Goal: Task Accomplishment & Management: Manage account settings

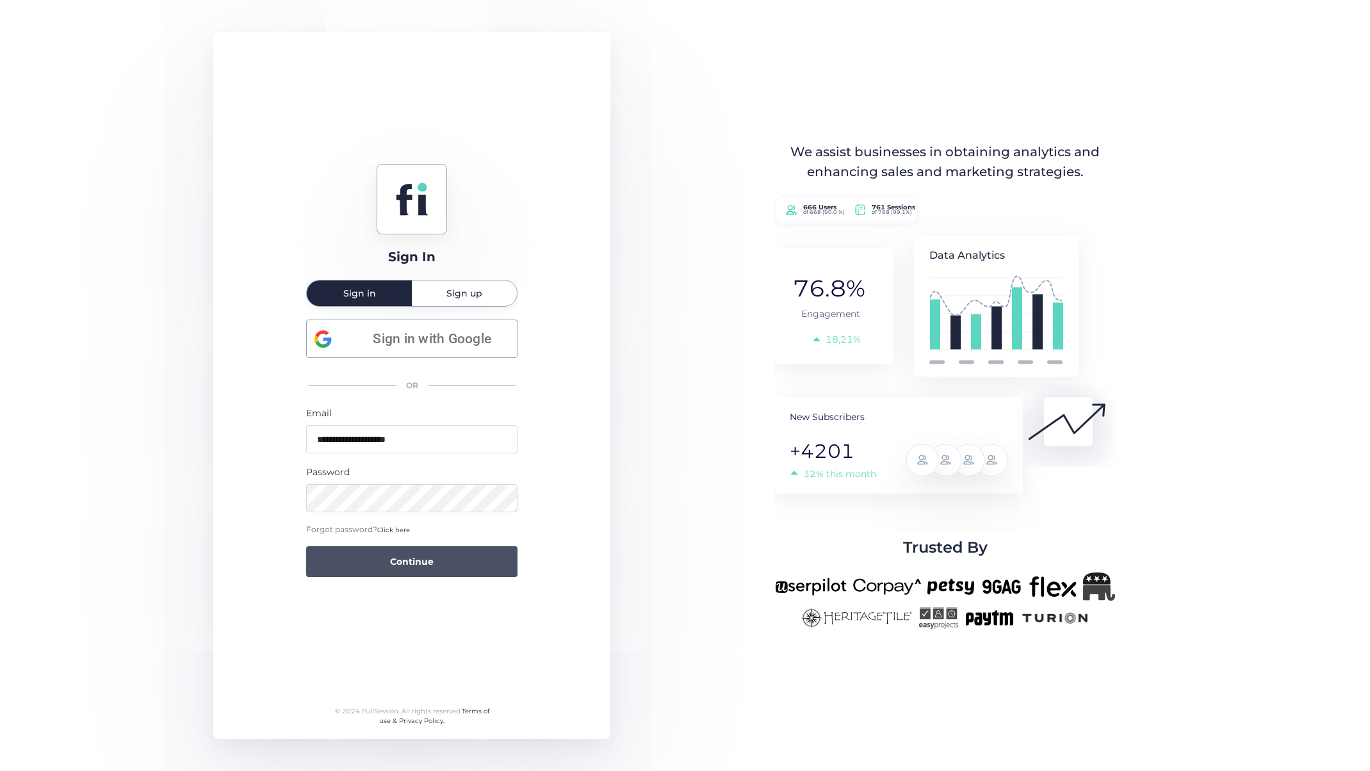
click at [366, 562] on button "Continue" at bounding box center [411, 561] width 211 height 31
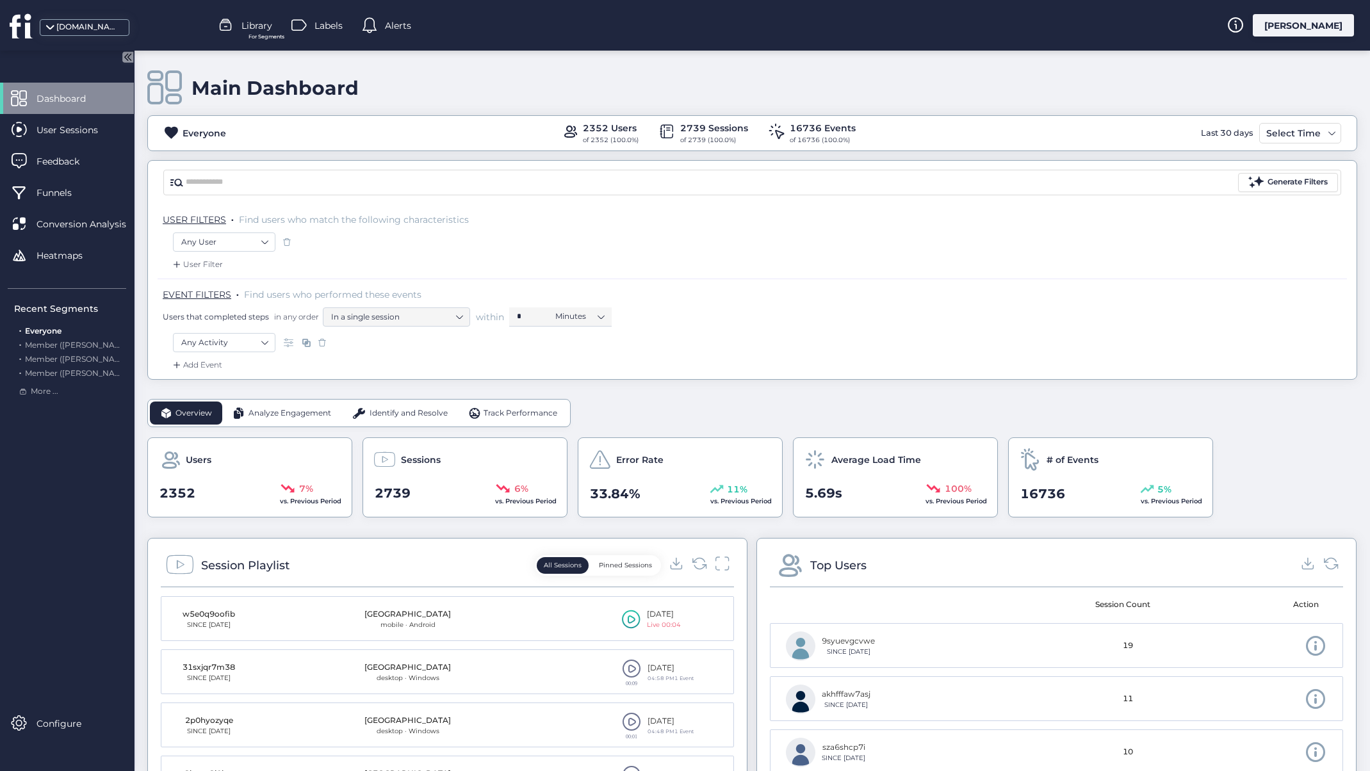
click at [633, 460] on span "Error Rate" at bounding box center [639, 460] width 47 height 14
click at [723, 494] on div "11%" at bounding box center [740, 489] width 61 height 14
click at [743, 489] on span "11%" at bounding box center [737, 489] width 20 height 14
click at [627, 479] on div "Error Rate 33.84% 11% vs. Previous Period" at bounding box center [680, 477] width 205 height 80
click at [609, 448] on span at bounding box center [599, 459] width 22 height 22
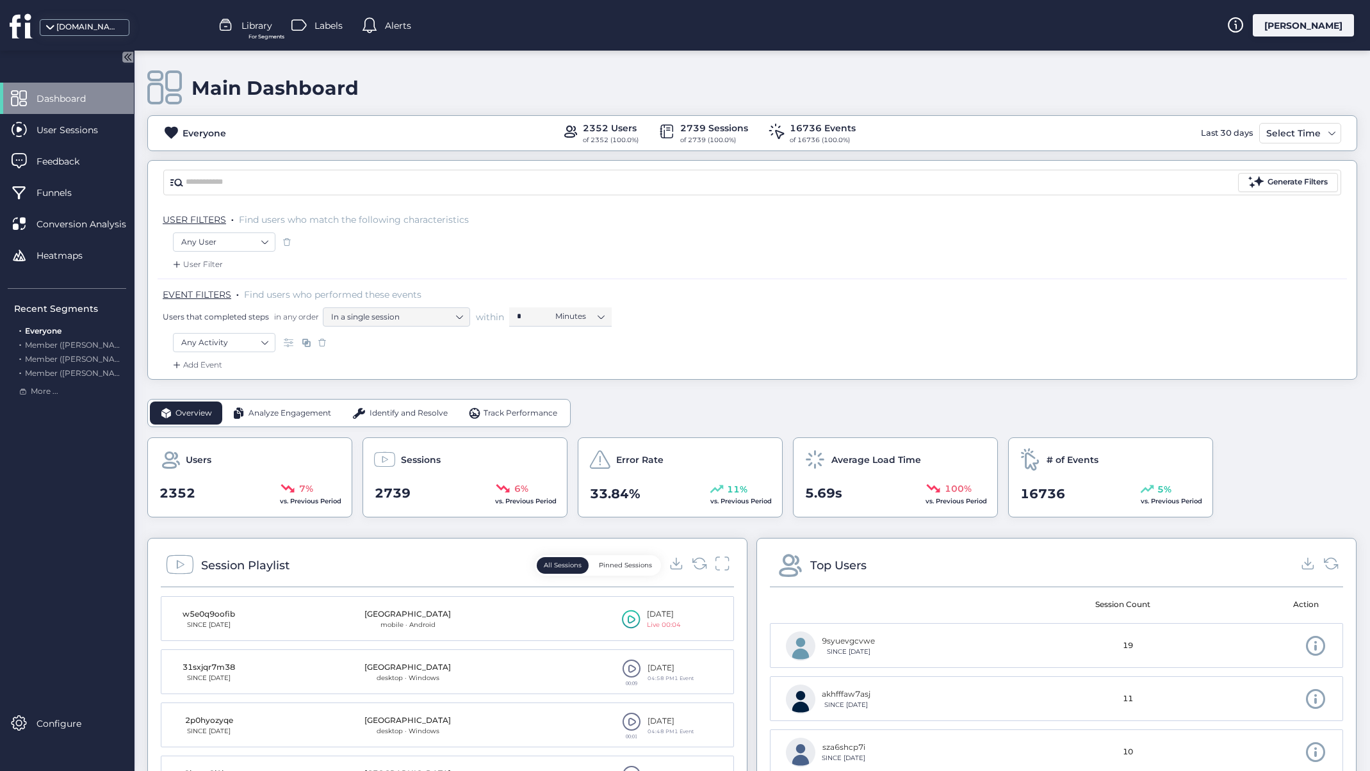
click at [609, 469] on span at bounding box center [599, 459] width 22 height 22
click at [624, 487] on span "33.84%" at bounding box center [615, 494] width 51 height 20
click at [643, 447] on div "Error Rate 33.84% 11% vs. Previous Period" at bounding box center [680, 477] width 205 height 80
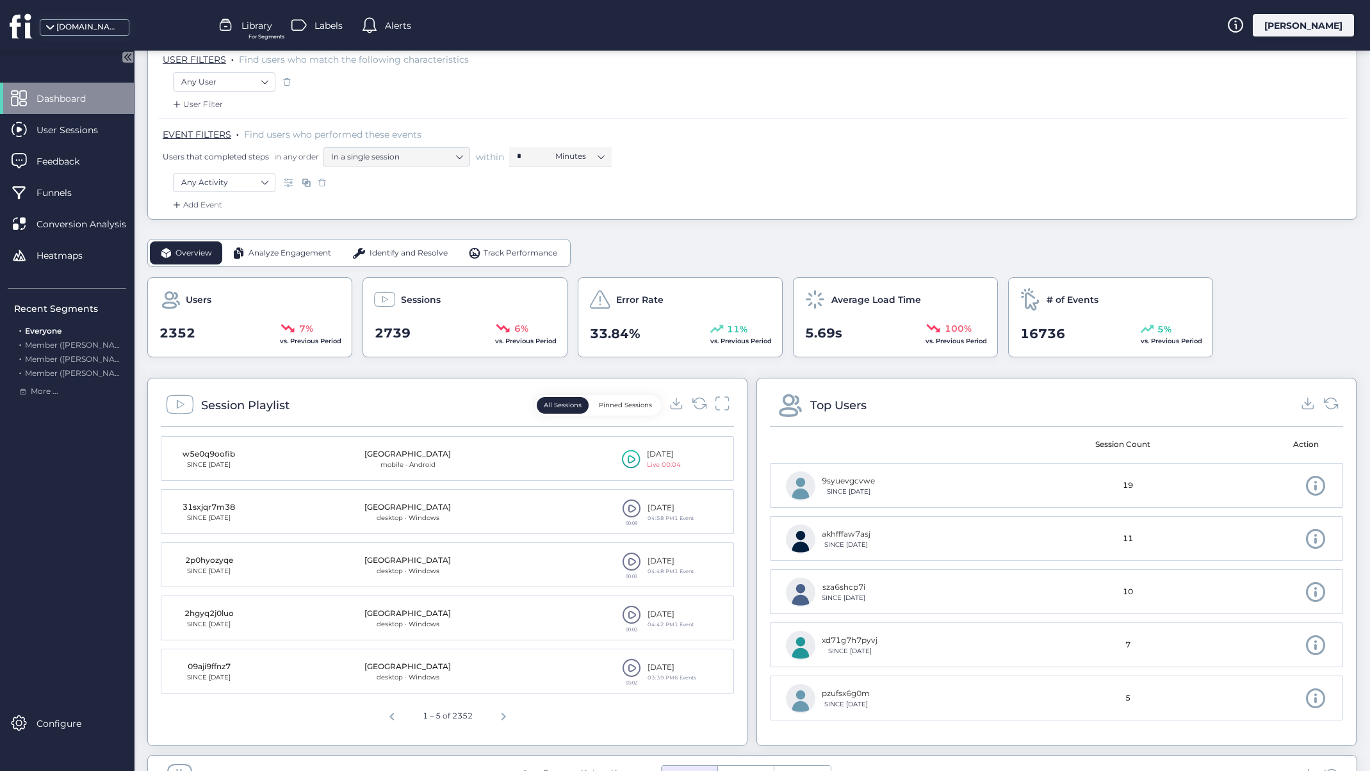
scroll to position [168, 0]
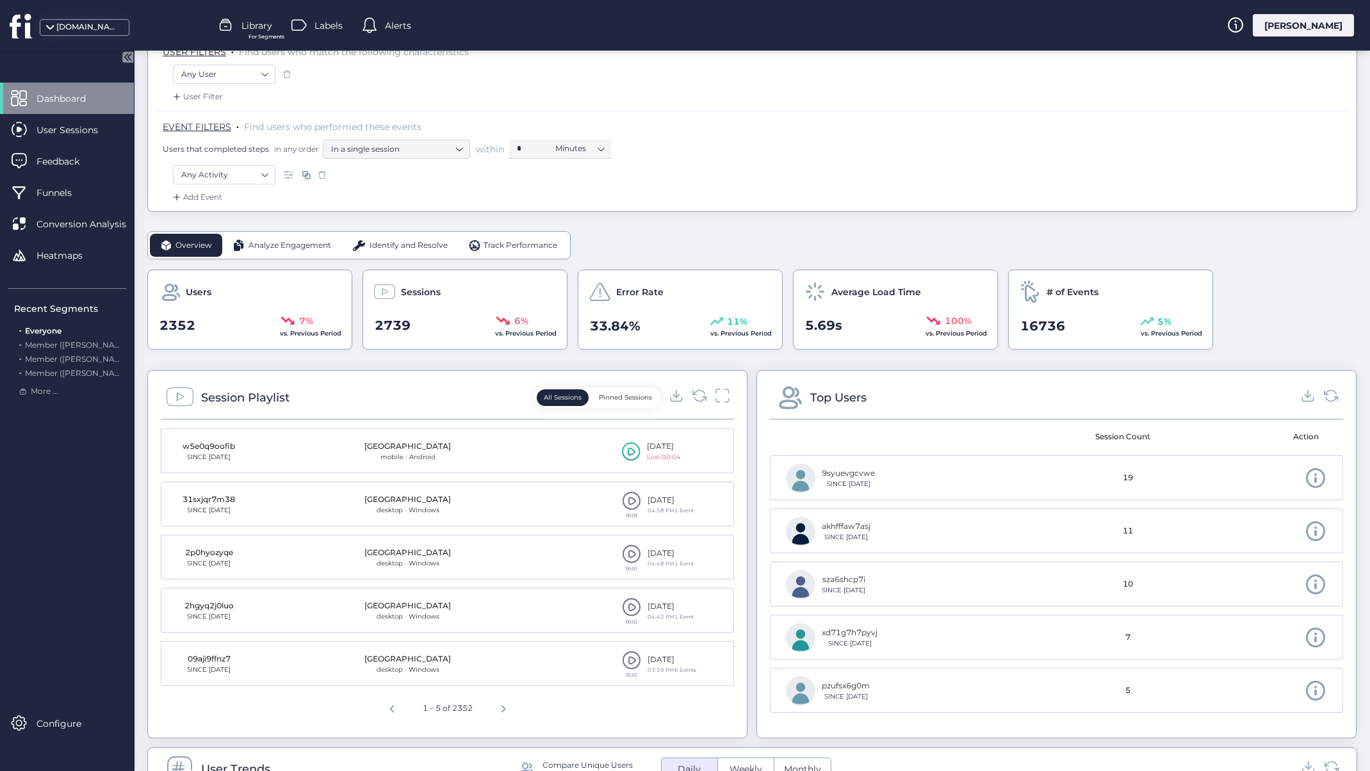
click at [409, 238] on div "Identify and Resolve" at bounding box center [399, 245] width 117 height 23
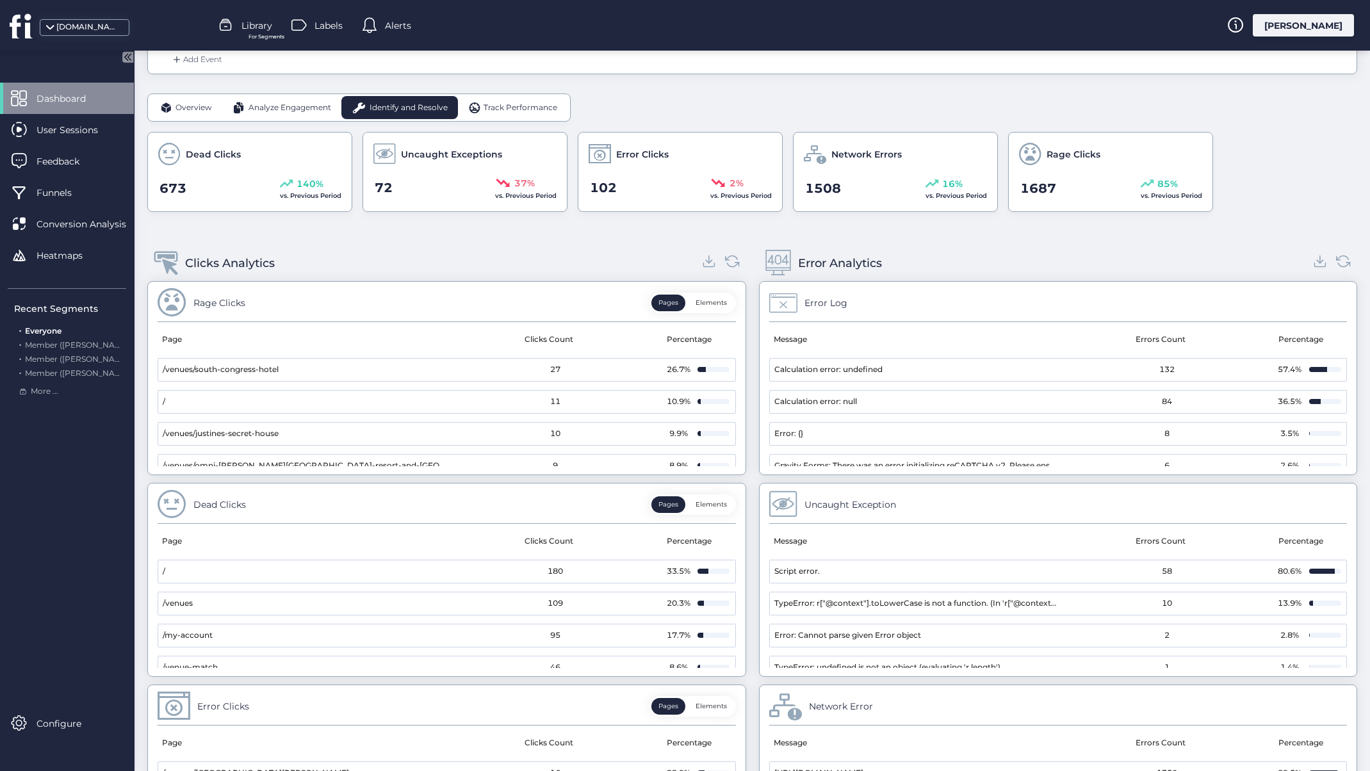
scroll to position [310, 0]
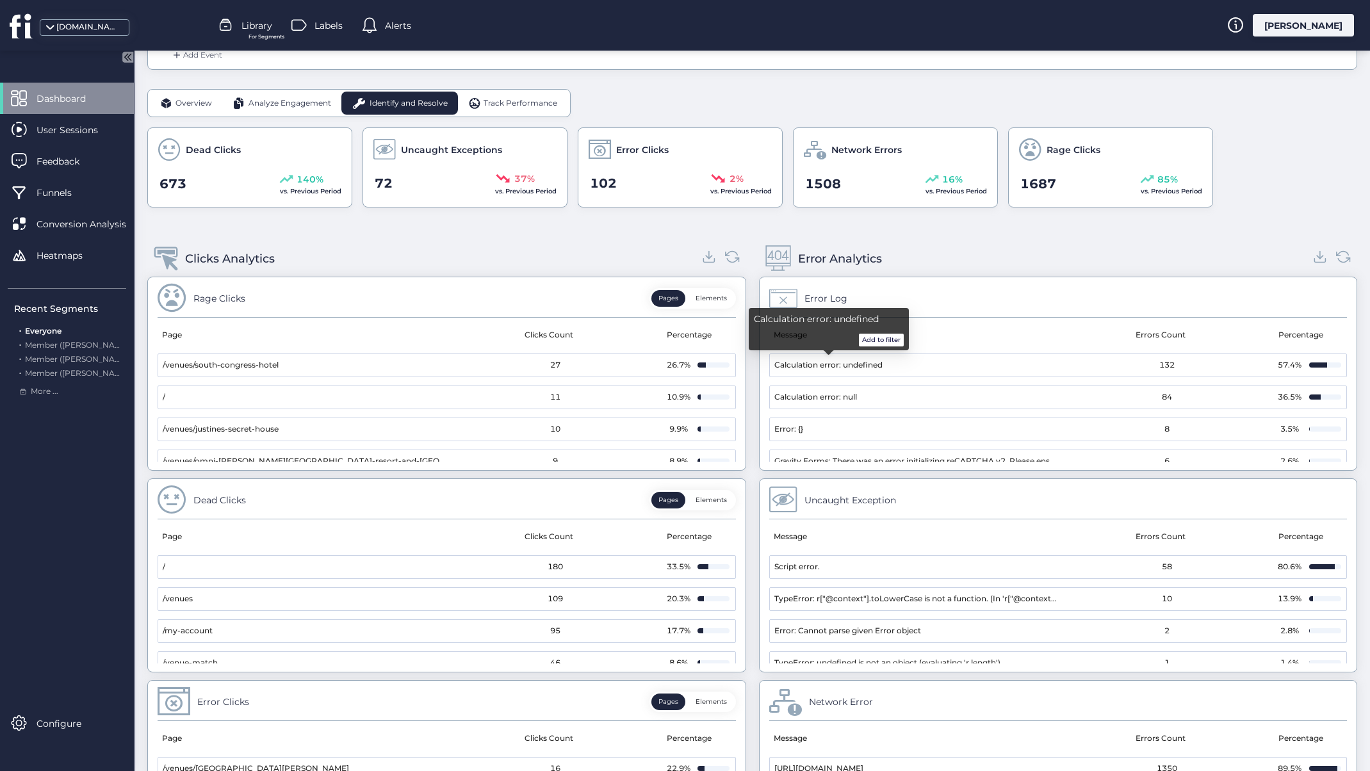
click at [821, 369] on span "Calculation error: undefined" at bounding box center [828, 365] width 108 height 12
click at [866, 347] on div "Calculation error: undefined Add to filter" at bounding box center [829, 329] width 160 height 42
click at [873, 338] on button "Add to filter" at bounding box center [881, 340] width 45 height 13
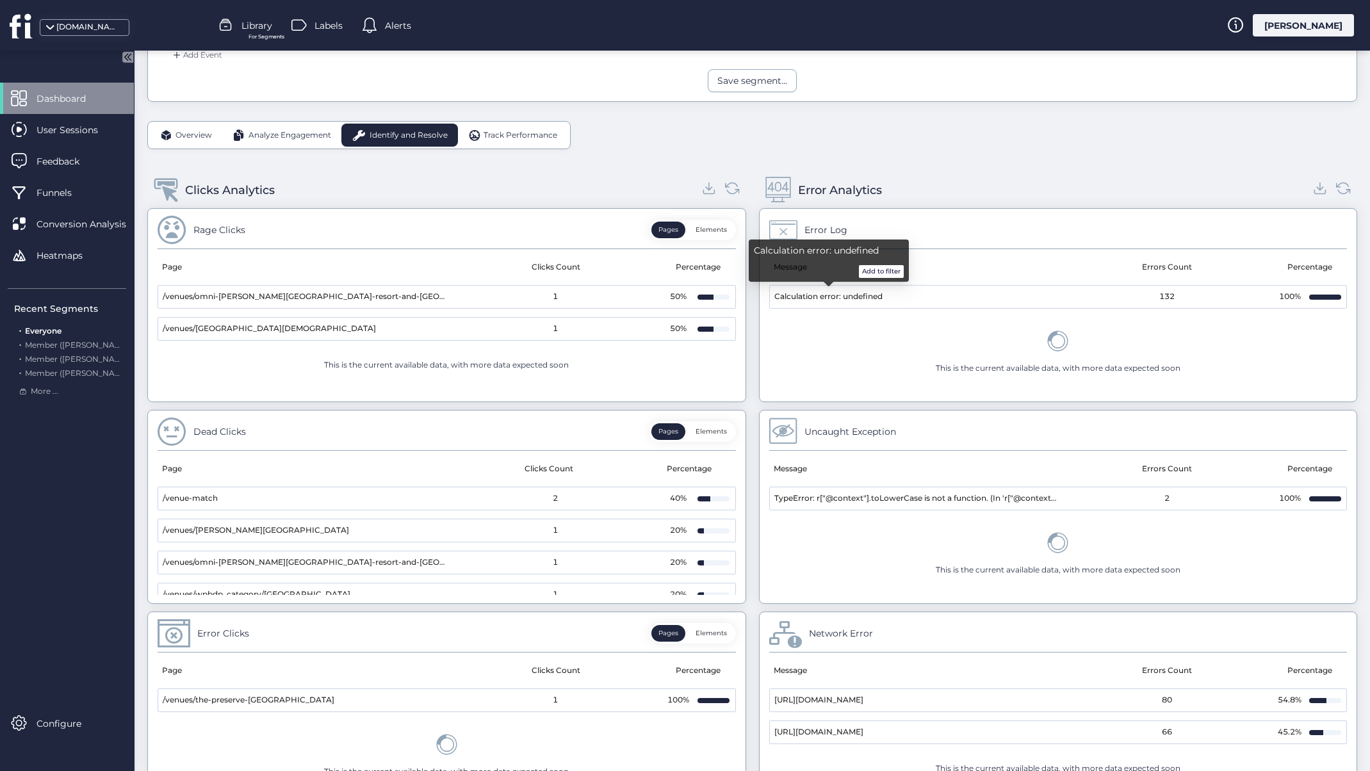
click at [873, 298] on span "Calculation error: undefined" at bounding box center [828, 297] width 108 height 12
click at [1299, 301] on div "100%" at bounding box center [1290, 297] width 26 height 12
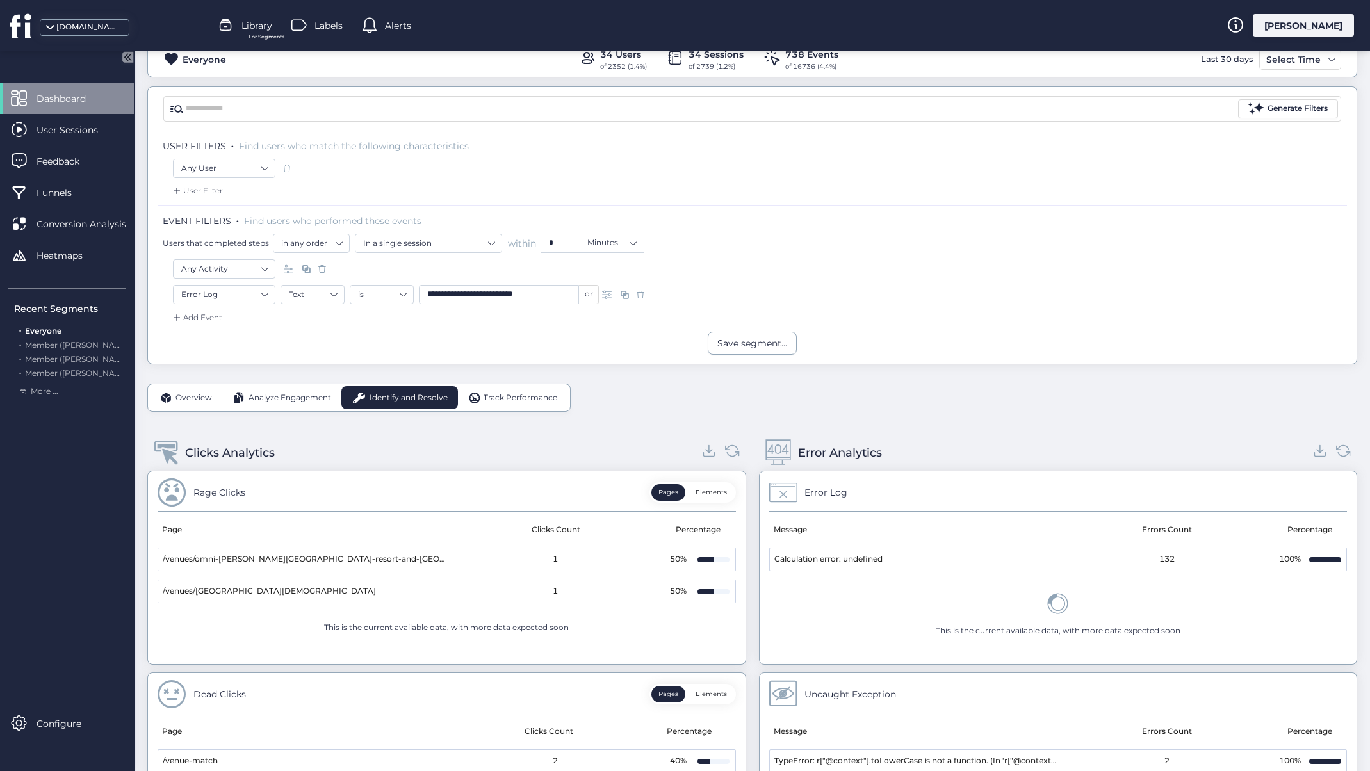
scroll to position [72, 0]
click at [1059, 610] on span at bounding box center [1057, 604] width 21 height 21
click at [74, 132] on span "User Sessions" at bounding box center [76, 130] width 81 height 14
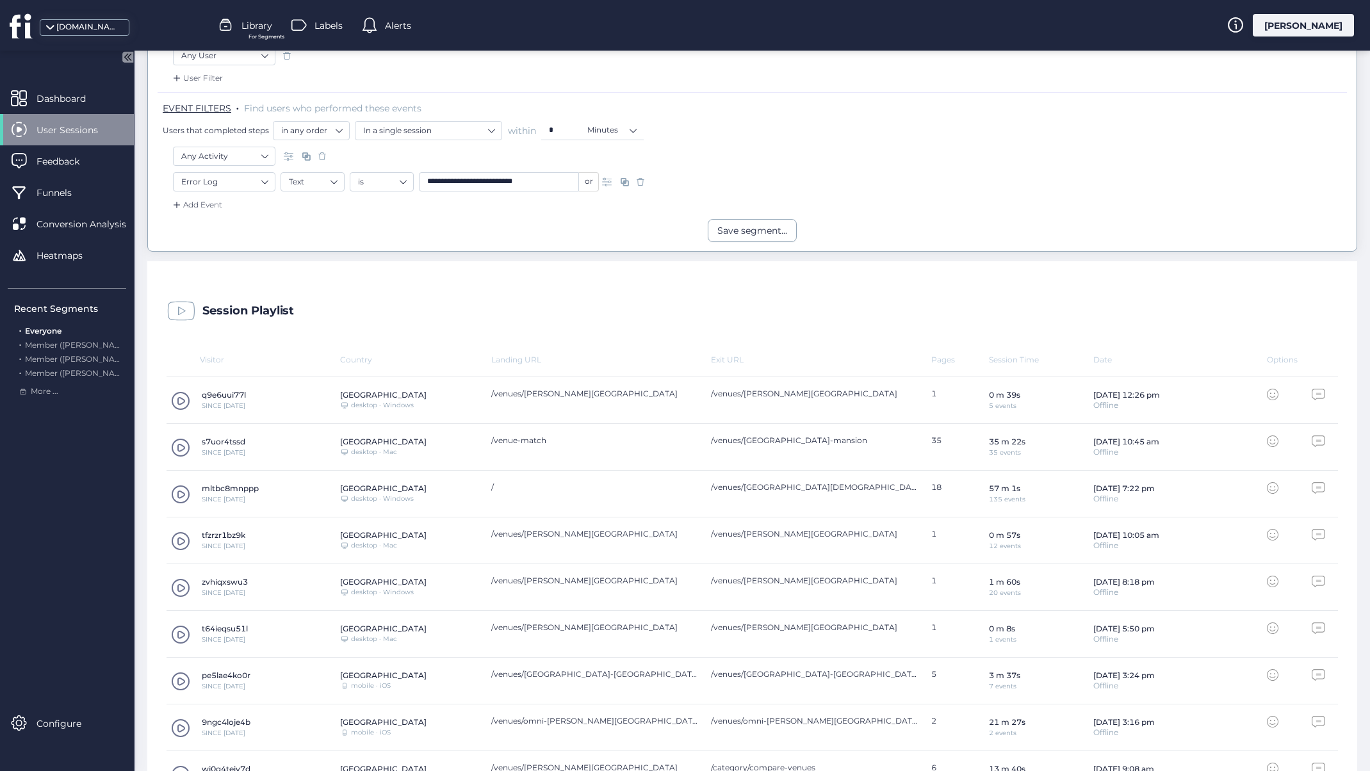
scroll to position [190, 0]
click at [182, 398] on span at bounding box center [180, 397] width 19 height 19
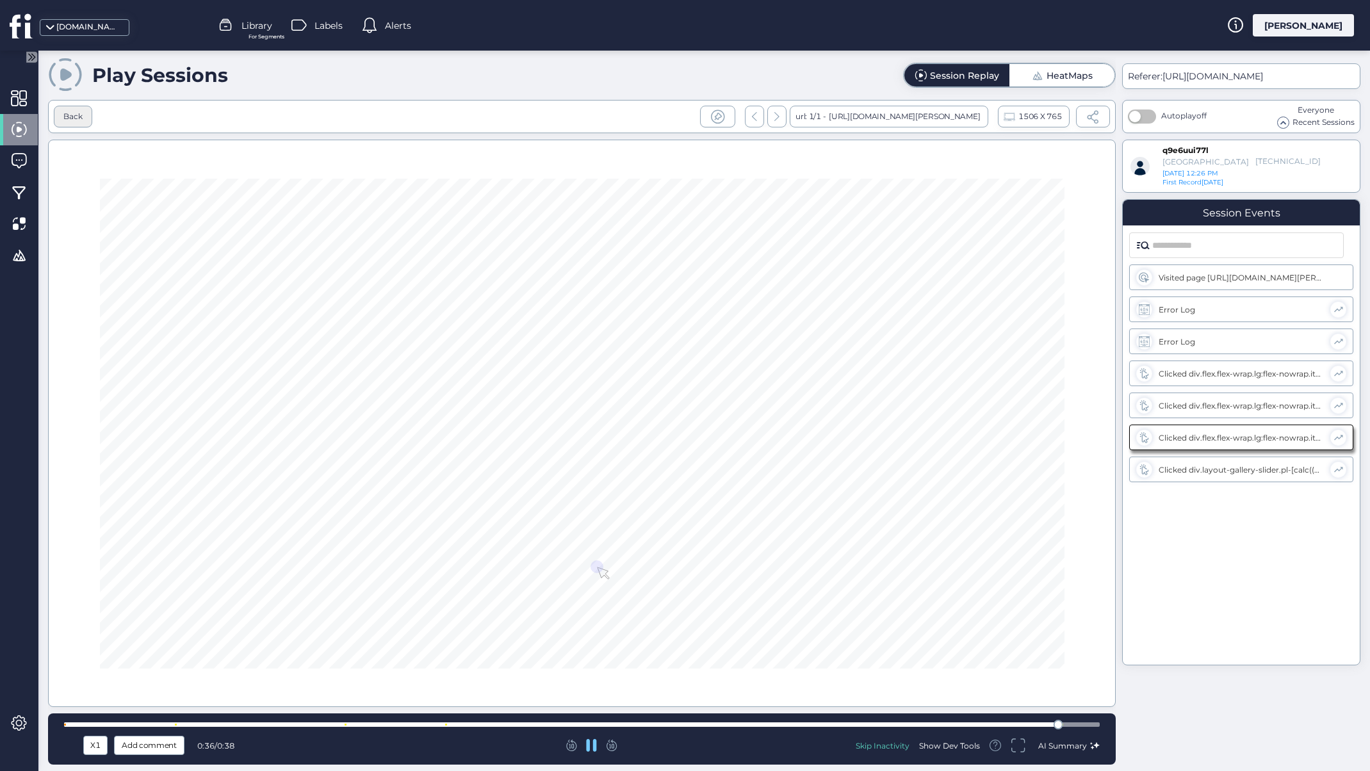
click at [72, 111] on div "Back" at bounding box center [72, 117] width 19 height 12
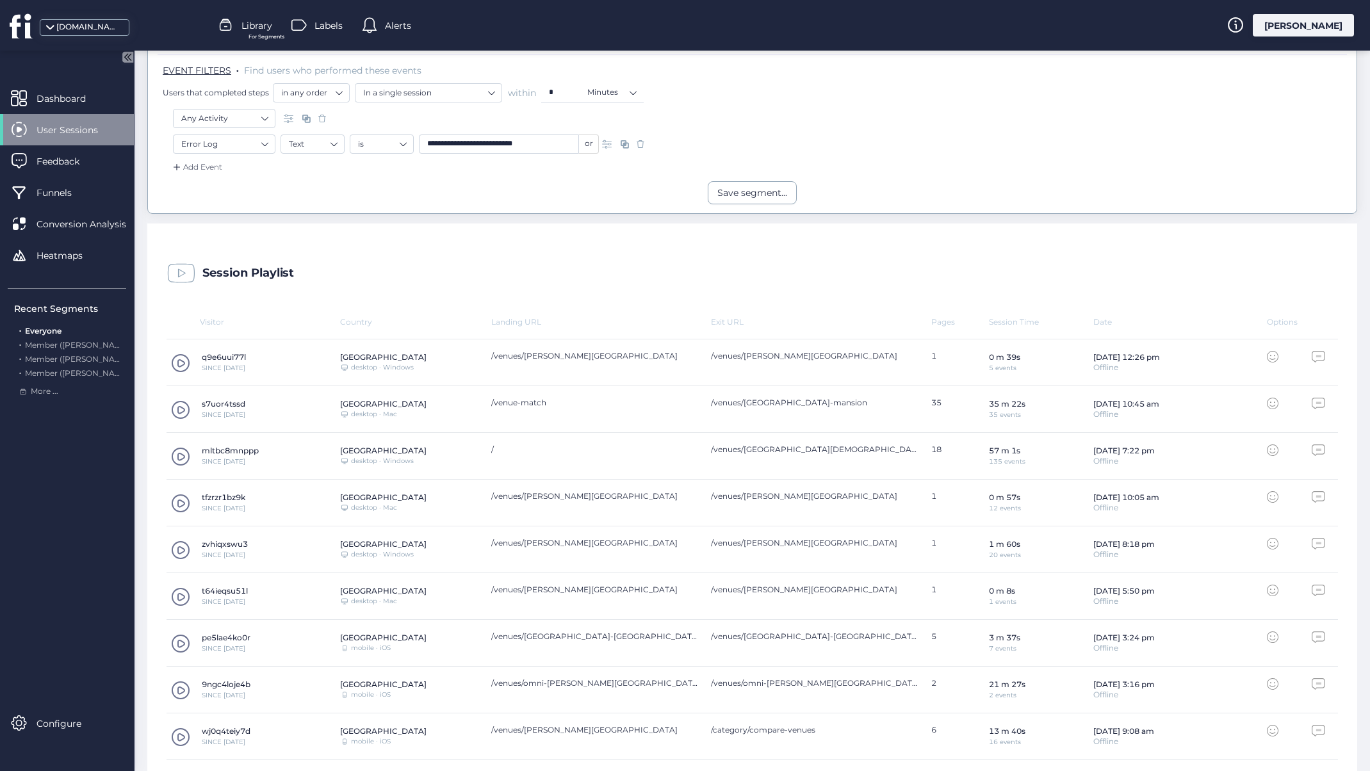
scroll to position [228, 0]
click at [175, 501] on span at bounding box center [180, 499] width 19 height 19
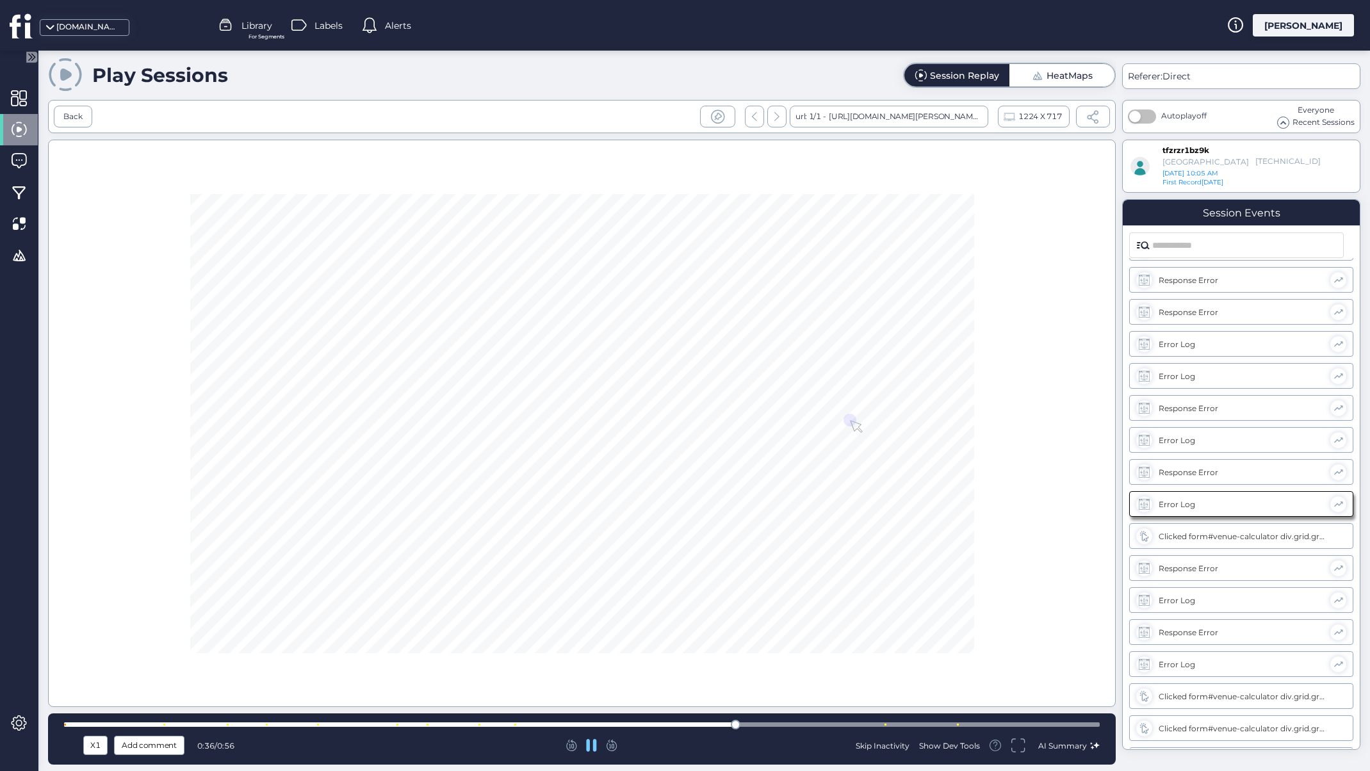
scroll to position [1022, 0]
click at [63, 126] on div "Back" at bounding box center [73, 117] width 38 height 22
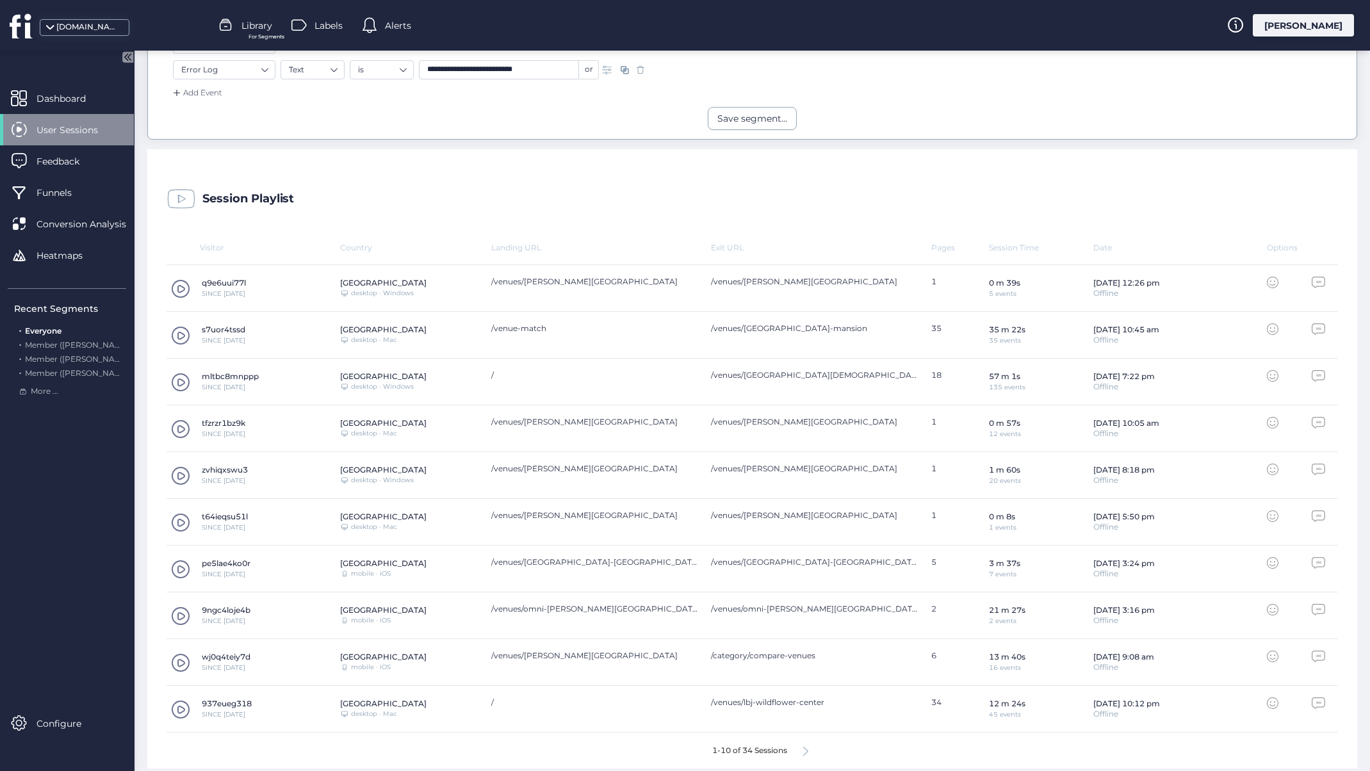
scroll to position [309, 0]
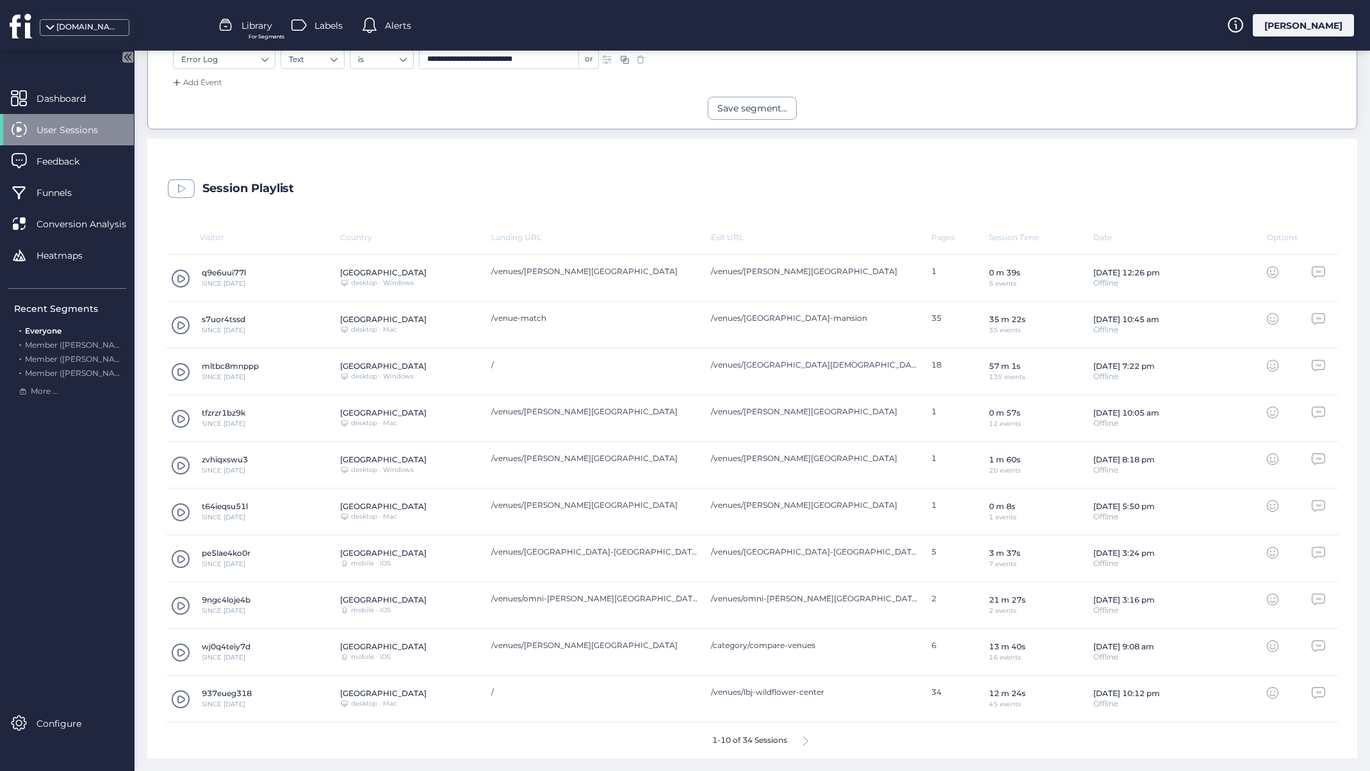
click at [181, 552] on span at bounding box center [180, 558] width 19 height 19
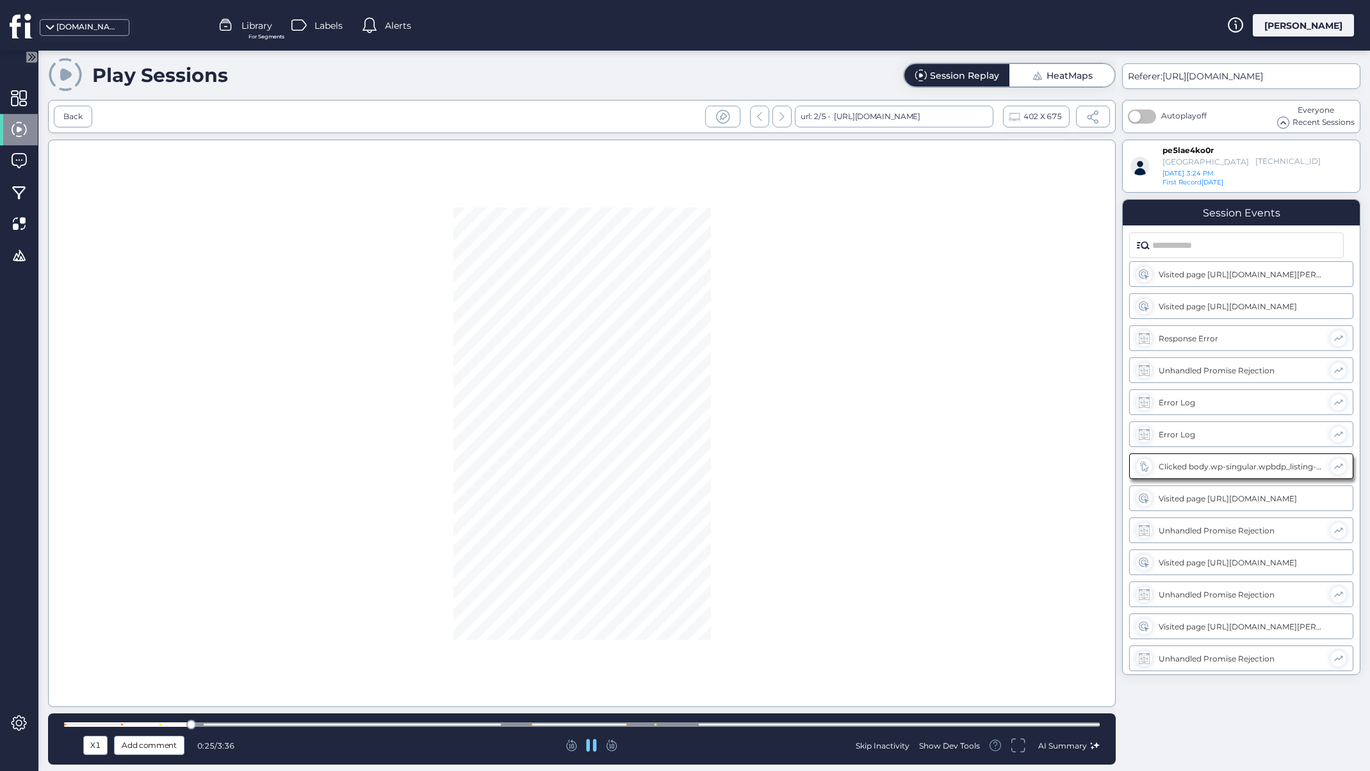
scroll to position [33, 0]
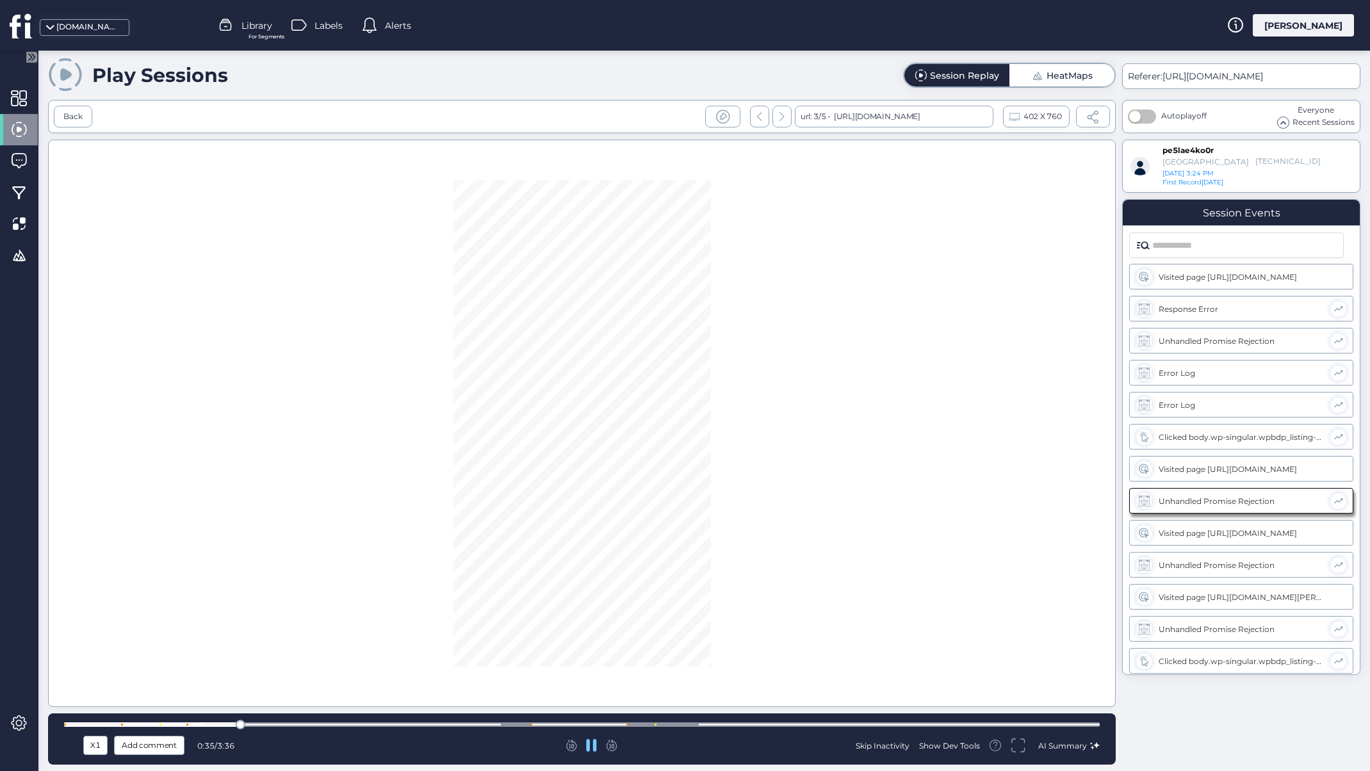
click at [101, 736] on div "X1" at bounding box center [95, 745] width 24 height 19
click at [103, 671] on li "X2" at bounding box center [95, 678] width 24 height 20
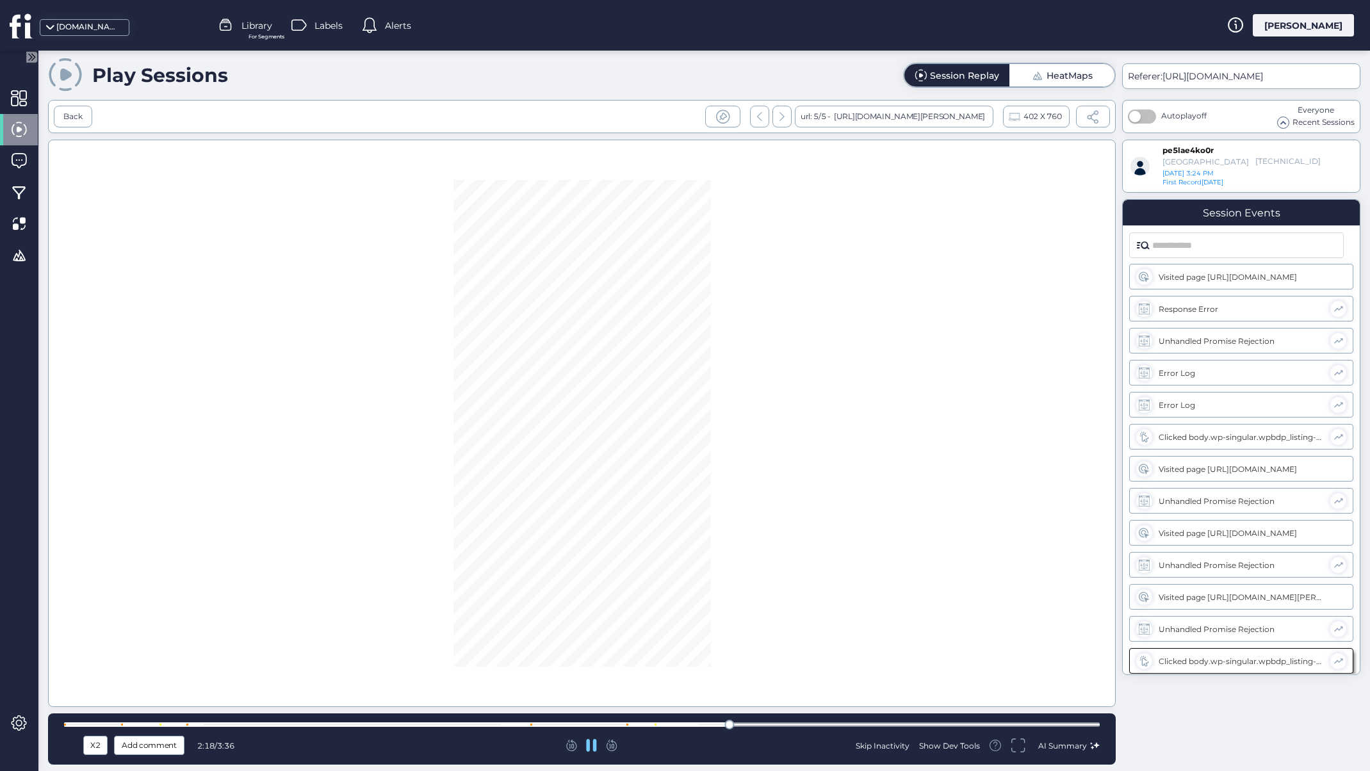
click at [886, 751] on div "Skip Inactivity Show Dev Tools AI Summary" at bounding box center [930, 745] width 339 height 22
click at [886, 750] on div "Skip Inactivity" at bounding box center [882, 745] width 54 height 11
click at [88, 124] on div "Back" at bounding box center [73, 117] width 38 height 22
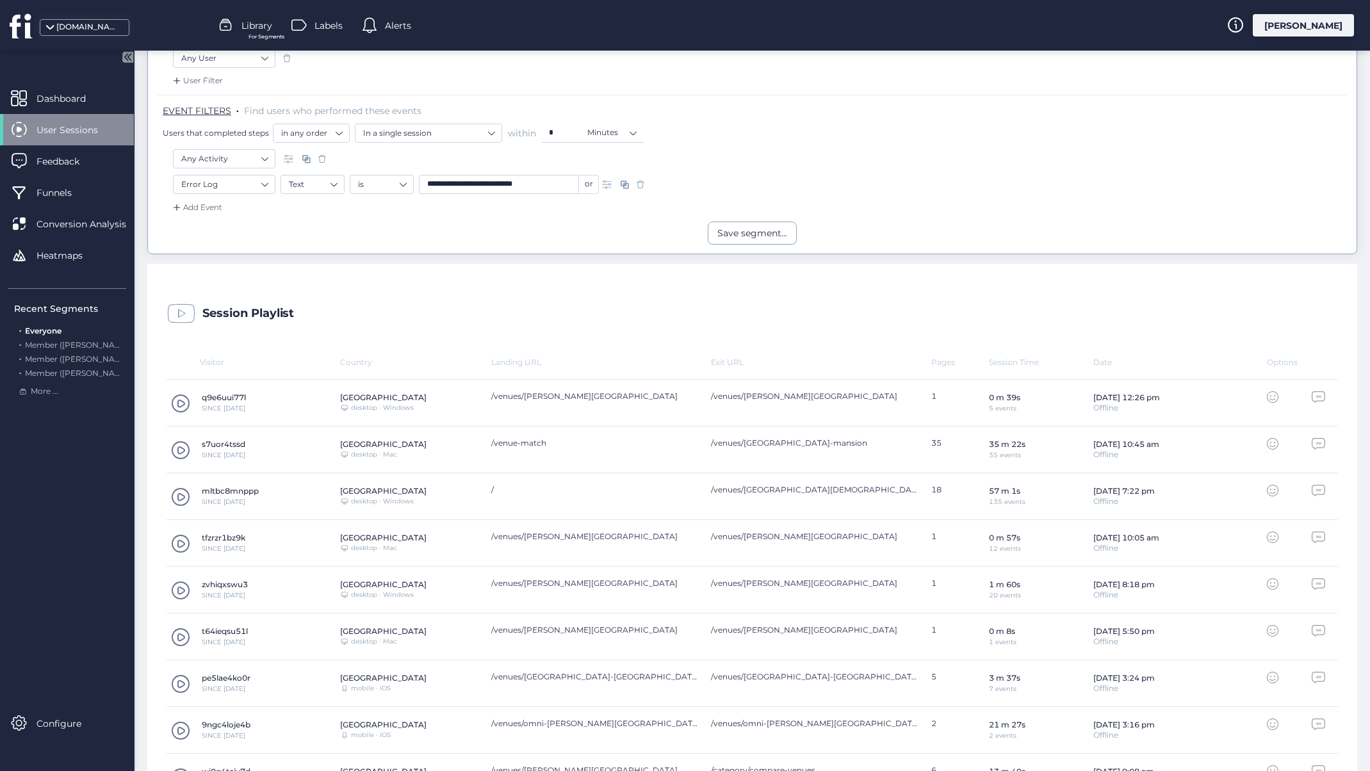
scroll to position [309, 0]
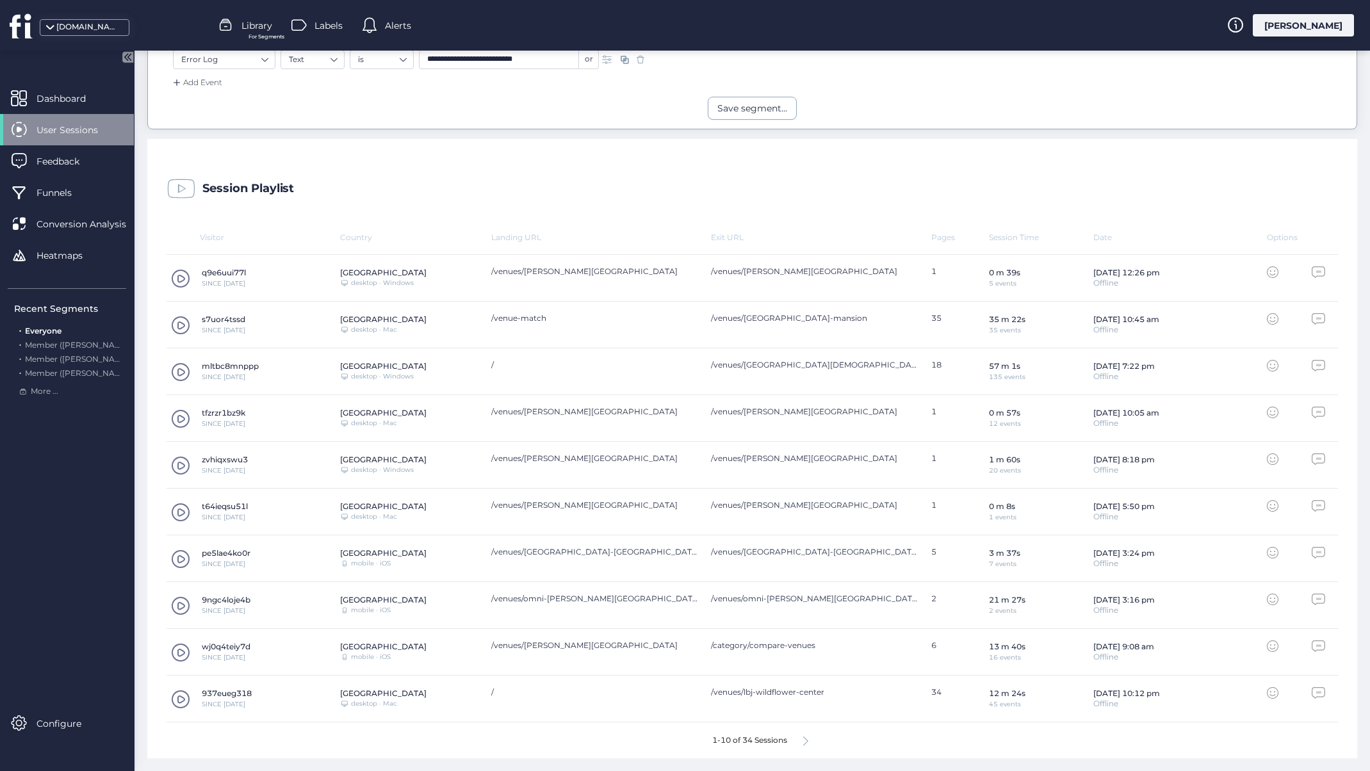
click at [179, 602] on span at bounding box center [180, 605] width 19 height 19
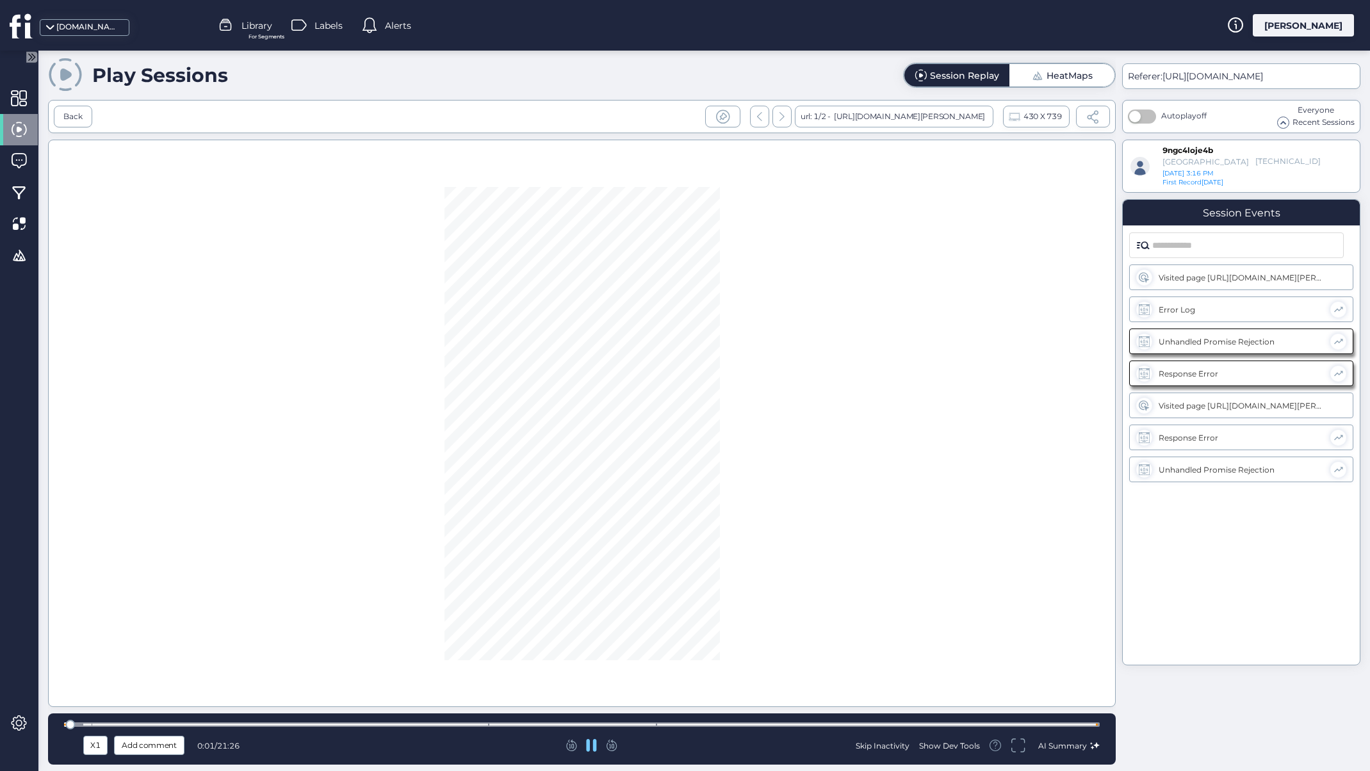
click at [100, 747] on div "X1" at bounding box center [95, 745] width 18 height 14
click at [102, 677] on li "X2" at bounding box center [95, 678] width 24 height 20
click at [891, 749] on div "Skip Inactivity" at bounding box center [882, 745] width 54 height 11
click at [476, 727] on div at bounding box center [581, 725] width 1035 height 10
click at [640, 725] on div at bounding box center [581, 724] width 1035 height 4
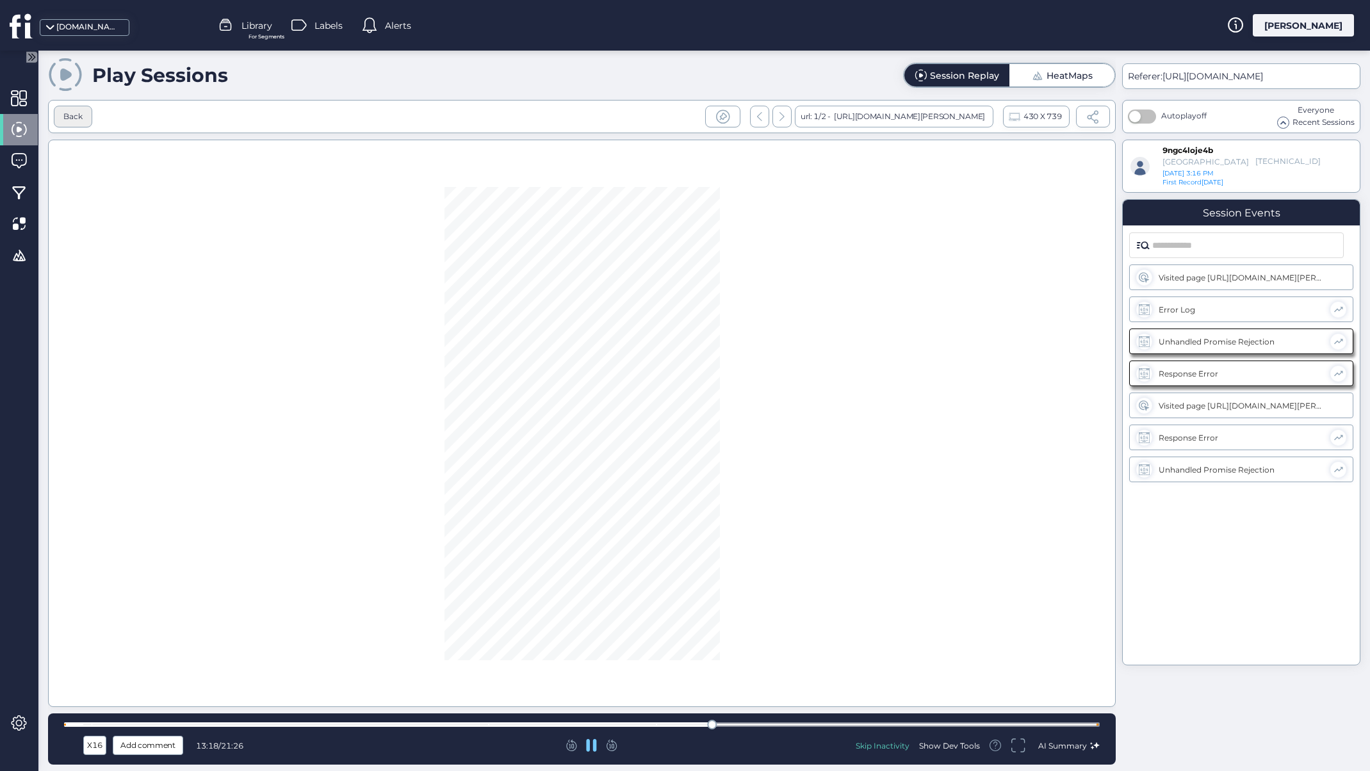
click at [83, 121] on div "Back" at bounding box center [73, 117] width 38 height 22
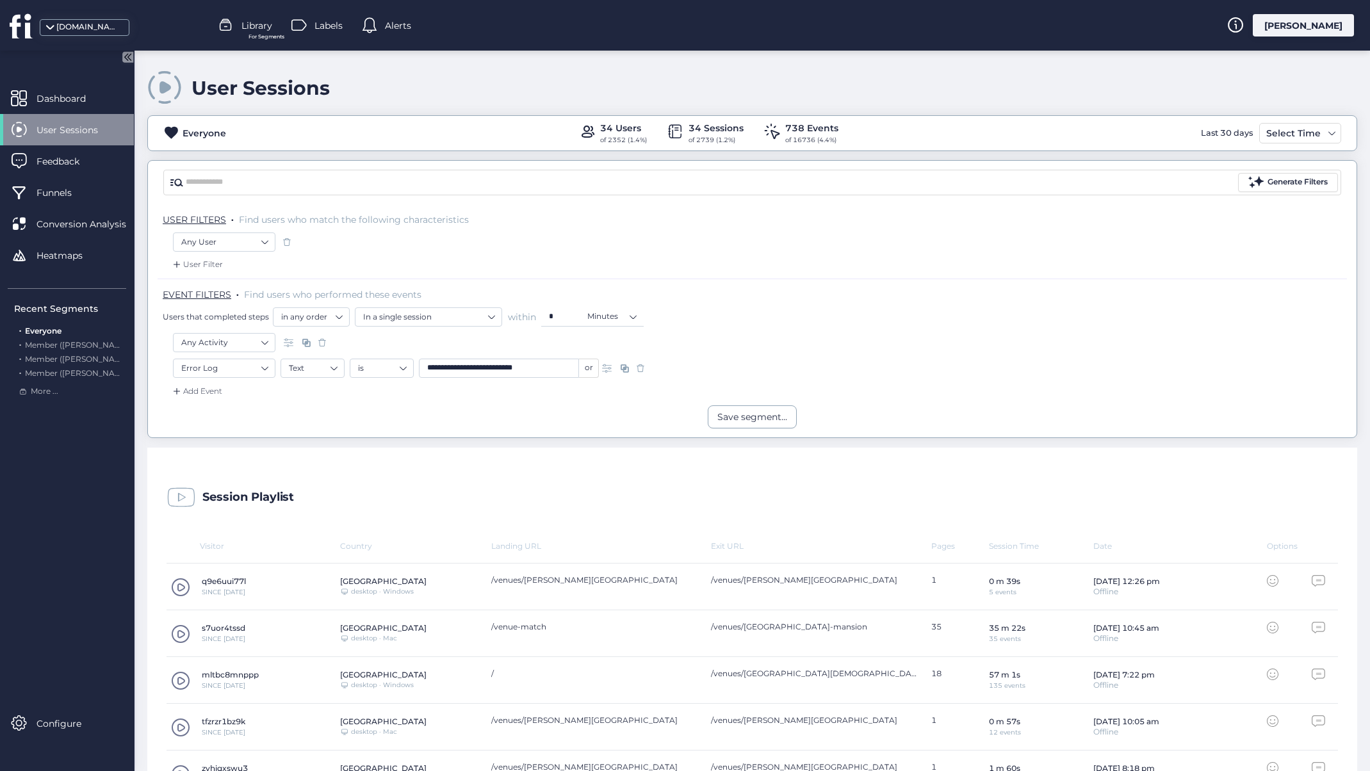
click at [1306, 27] on div "[PERSON_NAME]" at bounding box center [1302, 25] width 101 height 22
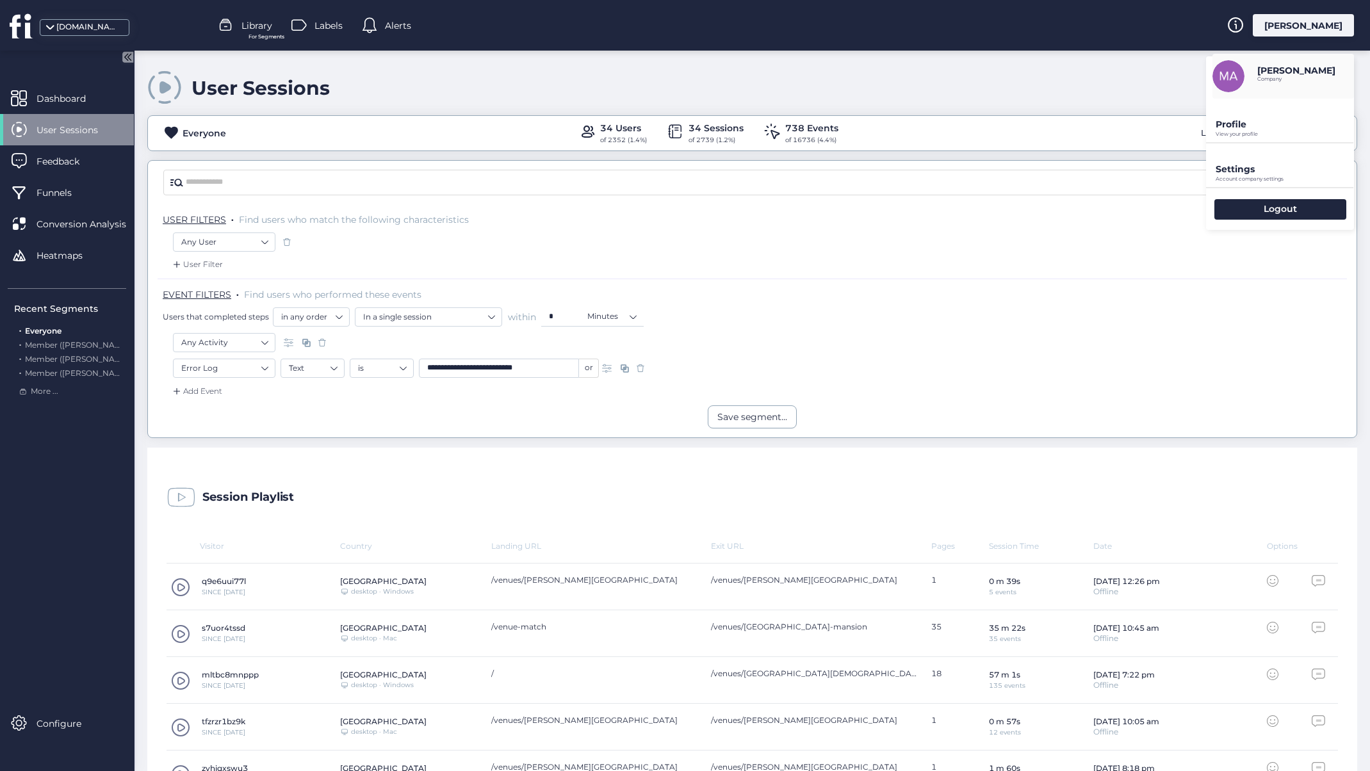
click at [1255, 127] on p "Profile" at bounding box center [1284, 124] width 138 height 12
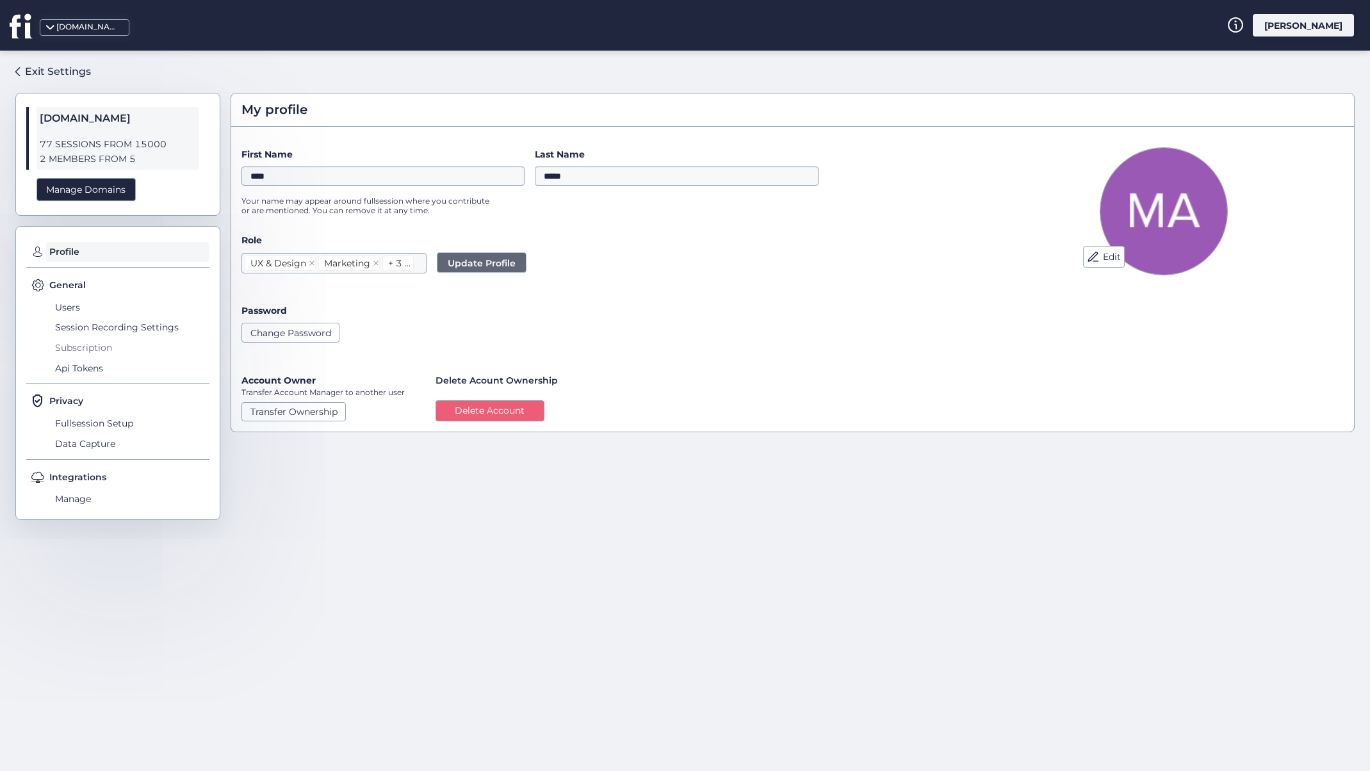
click at [109, 345] on span "Subscription" at bounding box center [131, 347] width 158 height 20
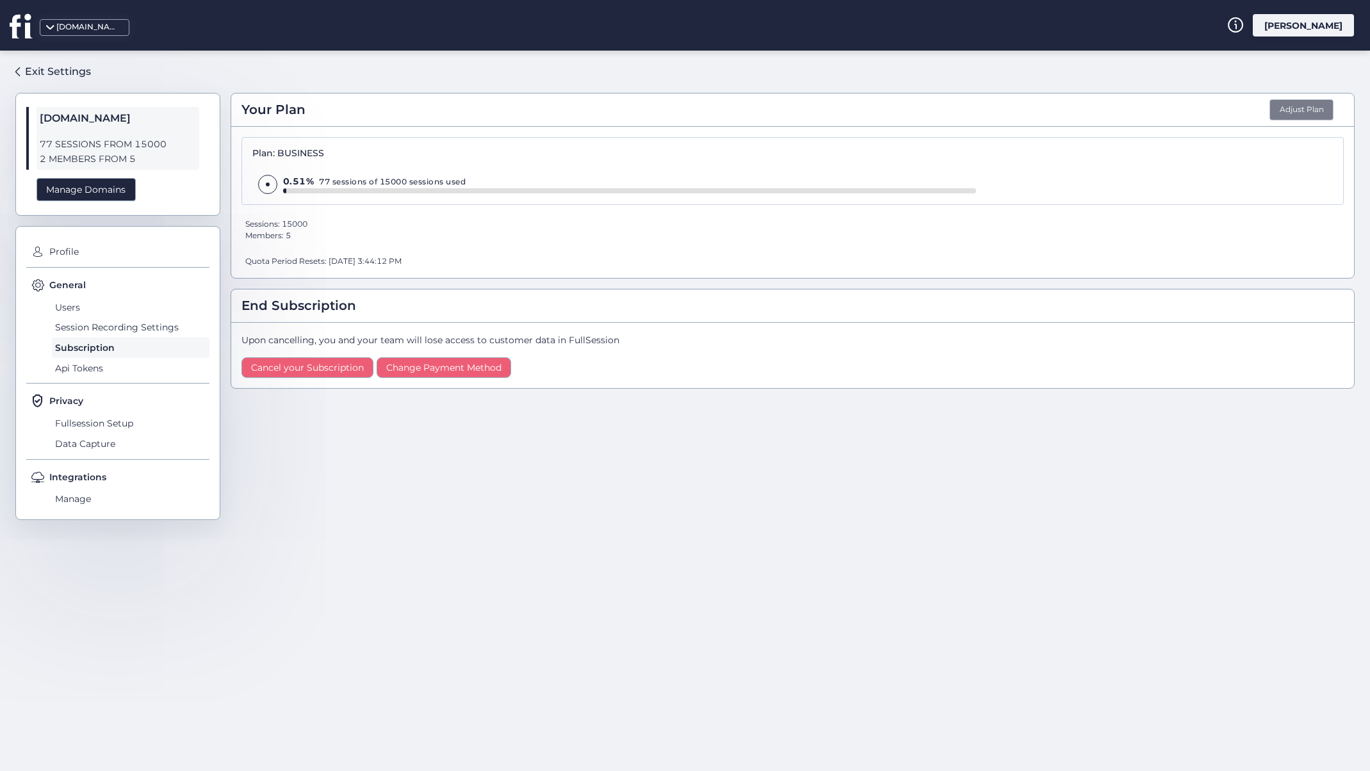
click at [1278, 118] on button "Adjust Plan" at bounding box center [1301, 110] width 64 height 22
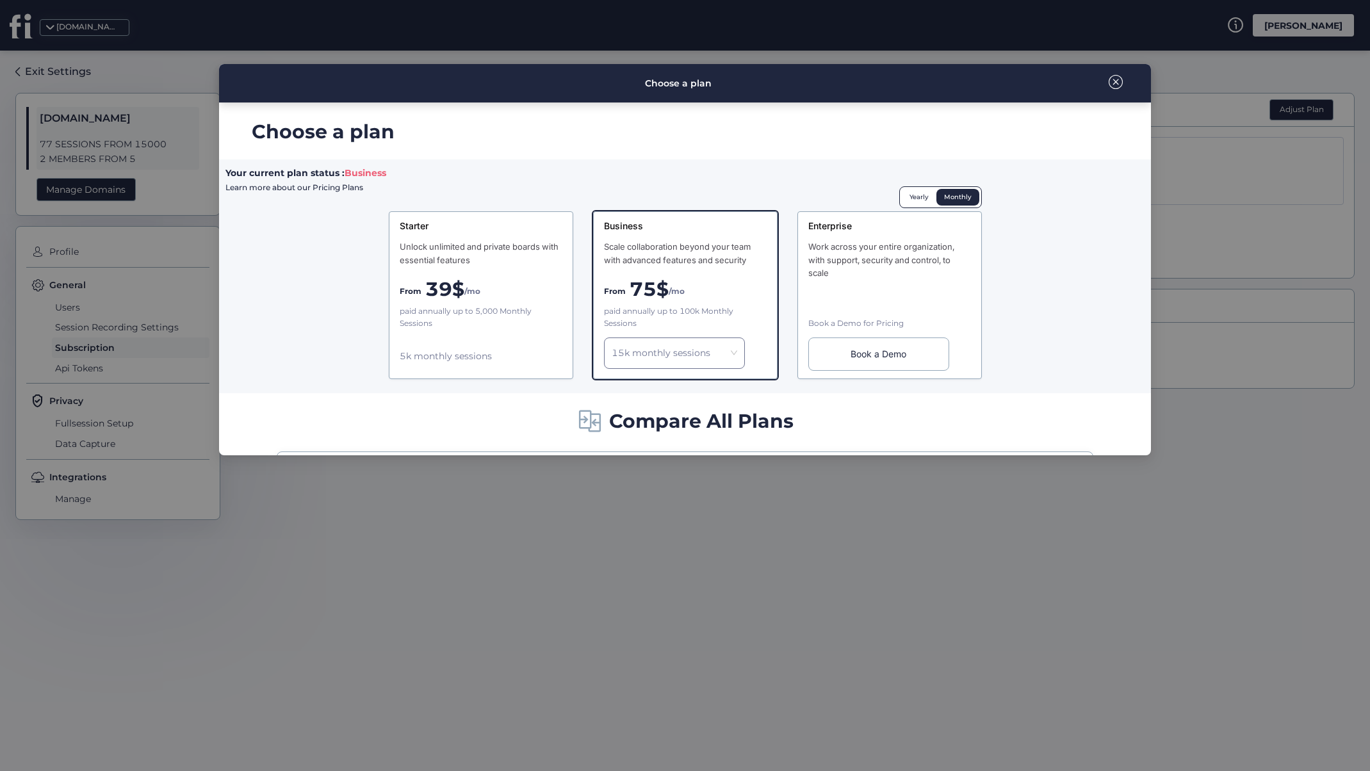
click at [717, 407] on span "Compare All Plans" at bounding box center [701, 421] width 184 height 30
click at [709, 417] on span "Compare All Plans" at bounding box center [701, 421] width 184 height 30
click at [700, 431] on span "Compare All Plans" at bounding box center [701, 421] width 184 height 30
click at [556, 398] on div "Choose a plan Your current plan status : Business Learn more about our Pricing …" at bounding box center [685, 279] width 932 height 352
click at [582, 415] on span at bounding box center [590, 422] width 26 height 26
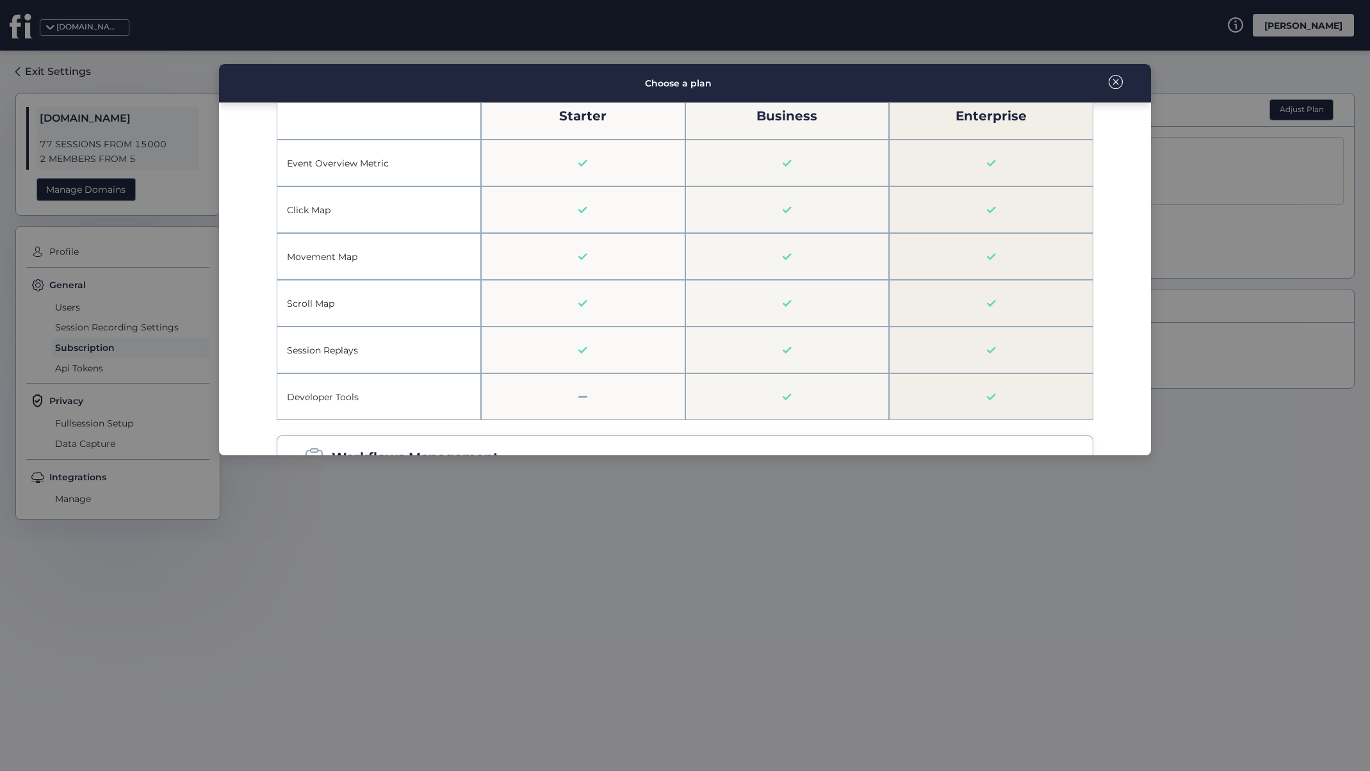
scroll to position [1781, 0]
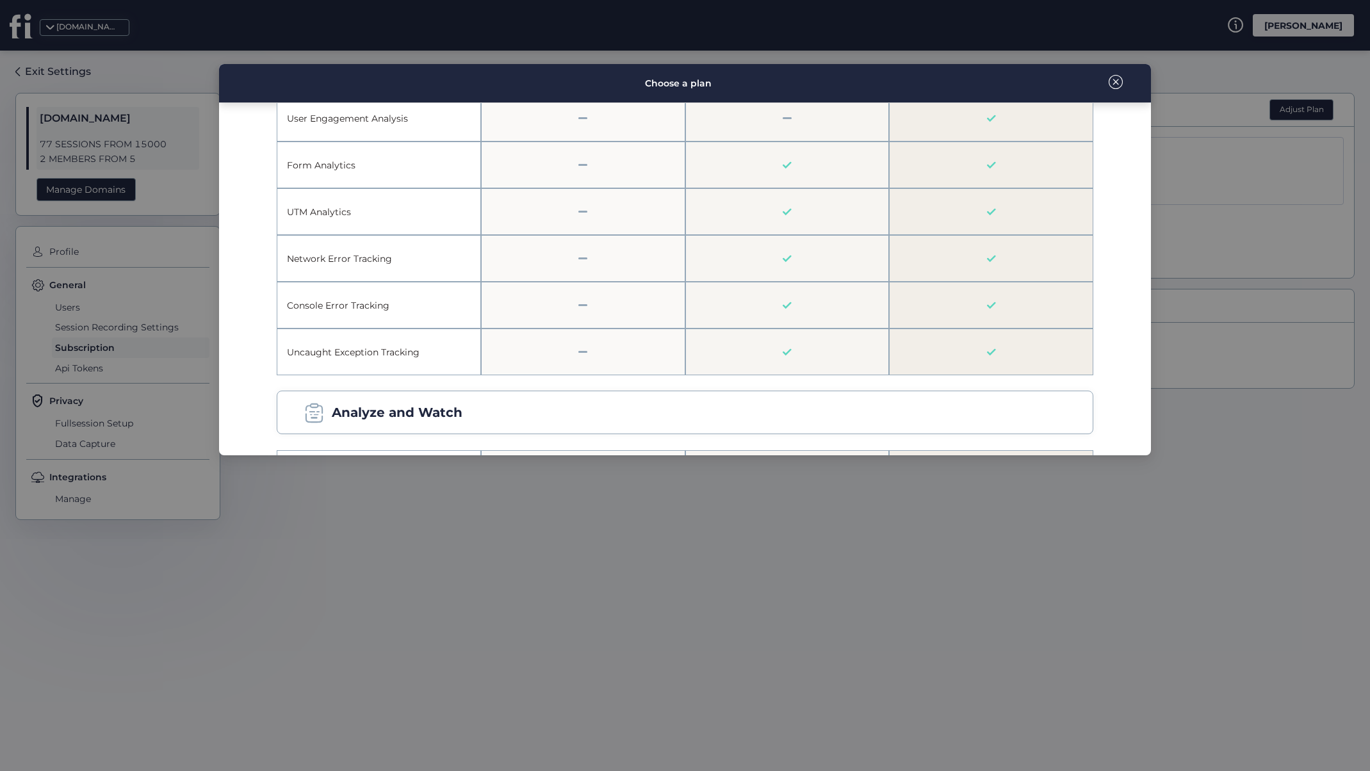
click at [1126, 82] on div "Choose a plan" at bounding box center [685, 83] width 932 height 38
click at [1114, 82] on span at bounding box center [1115, 82] width 14 height 14
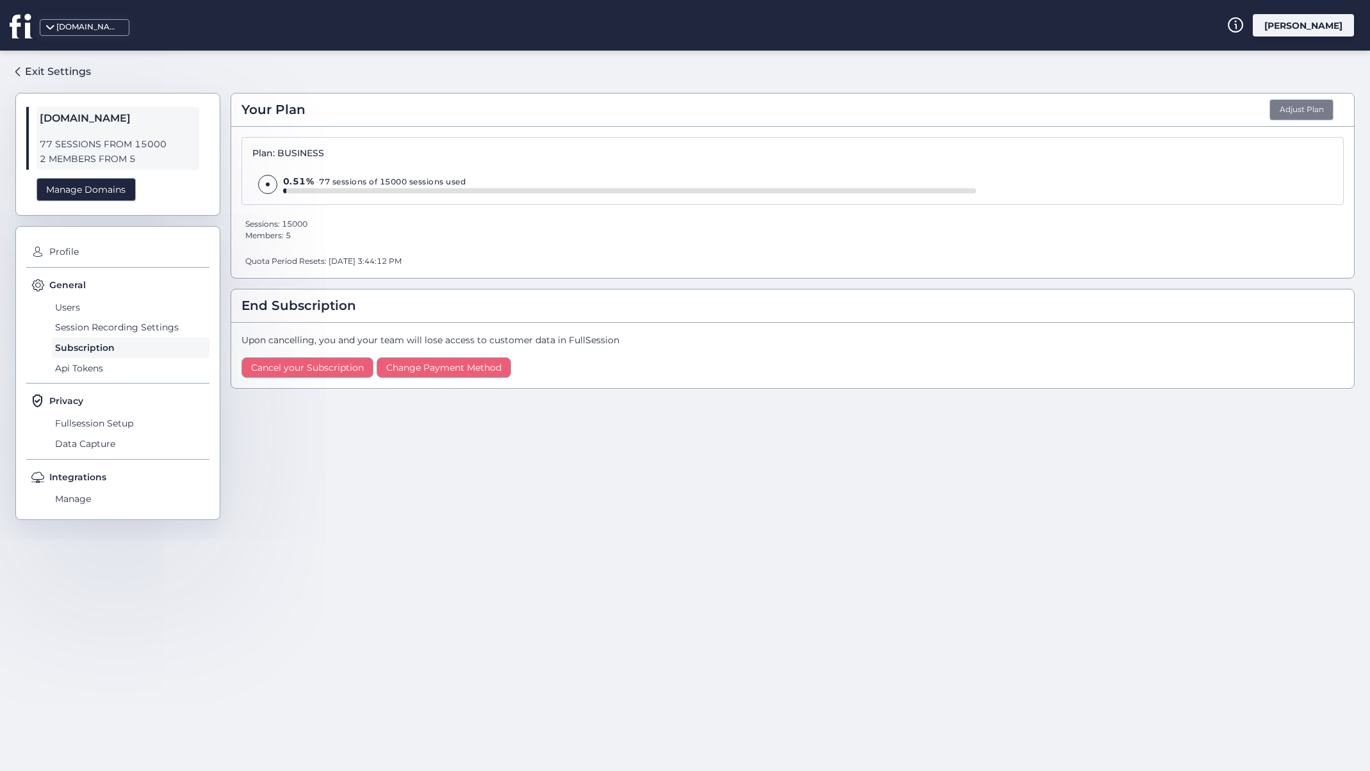
click at [1290, 114] on button "Adjust Plan" at bounding box center [1301, 110] width 64 height 22
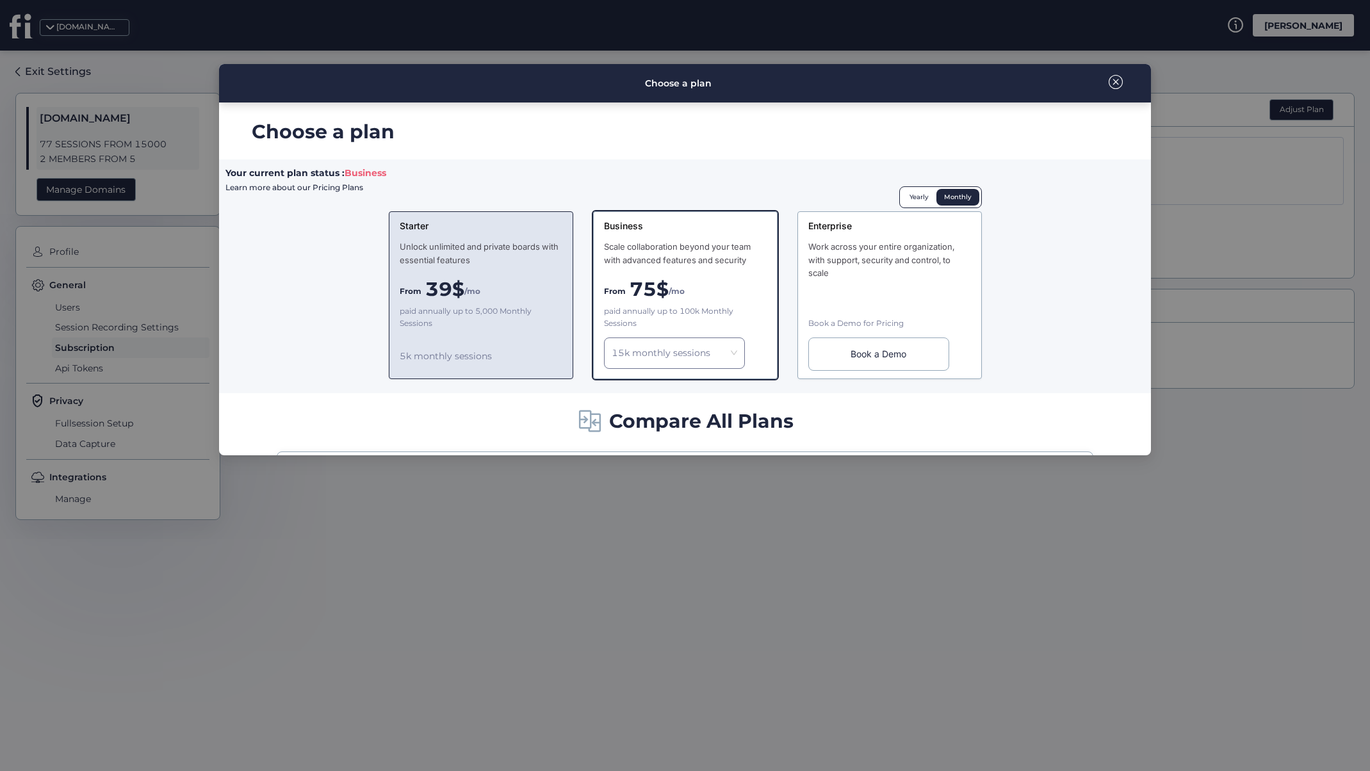
click at [538, 330] on div "Starter Unlock unlimited and private boards with essential features From 39$ /m…" at bounding box center [481, 295] width 184 height 168
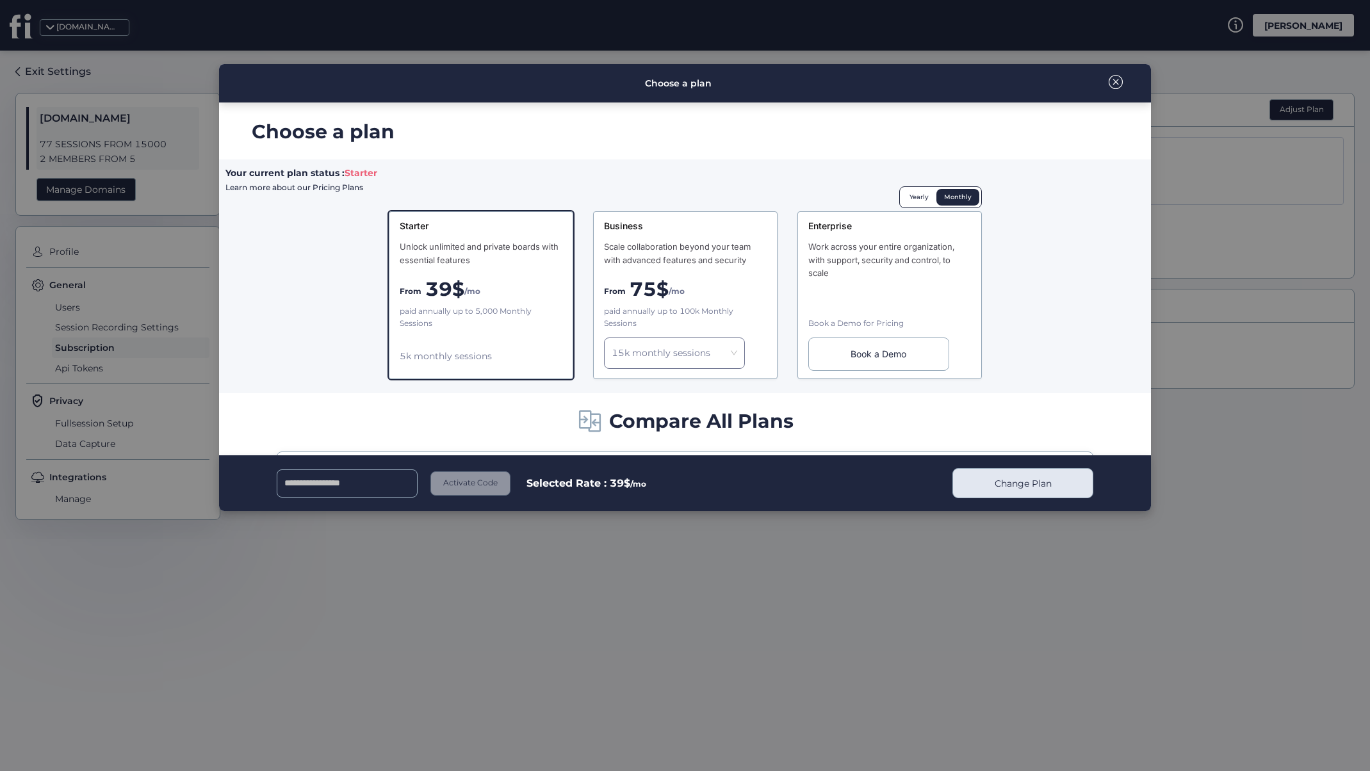
click at [1015, 487] on span "Change Plan" at bounding box center [1022, 483] width 57 height 14
